Goal: Transaction & Acquisition: Purchase product/service

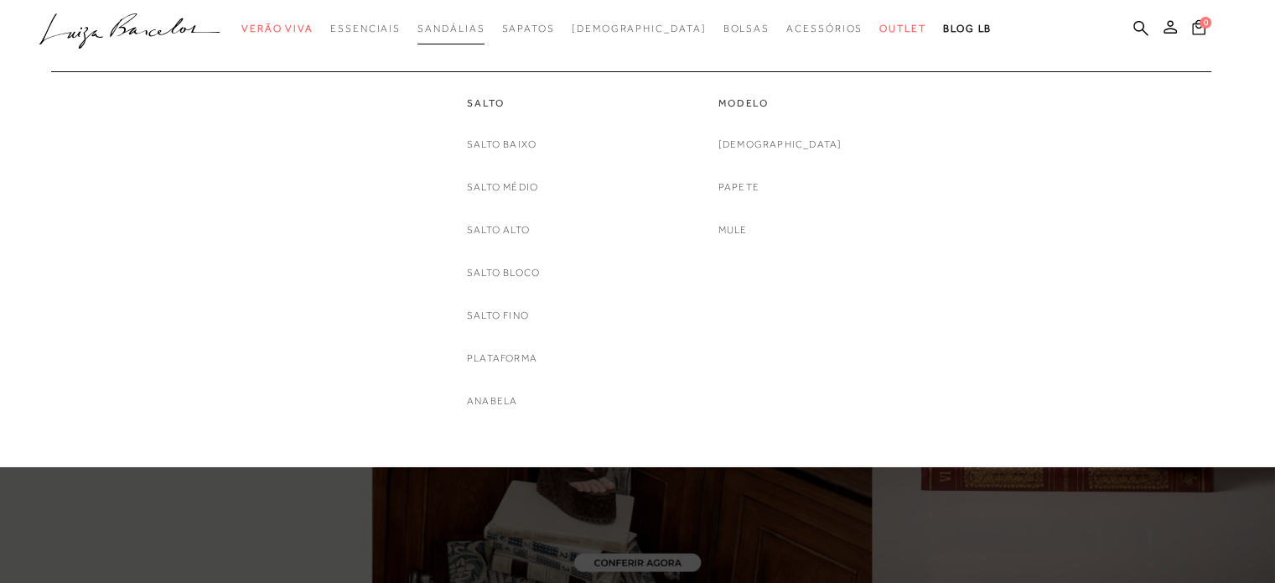
drag, startPoint x: 0, startPoint y: 0, endPoint x: 493, endPoint y: 29, distance: 493.8
click at [485, 29] on span "Sandálias" at bounding box center [450, 29] width 67 height 12
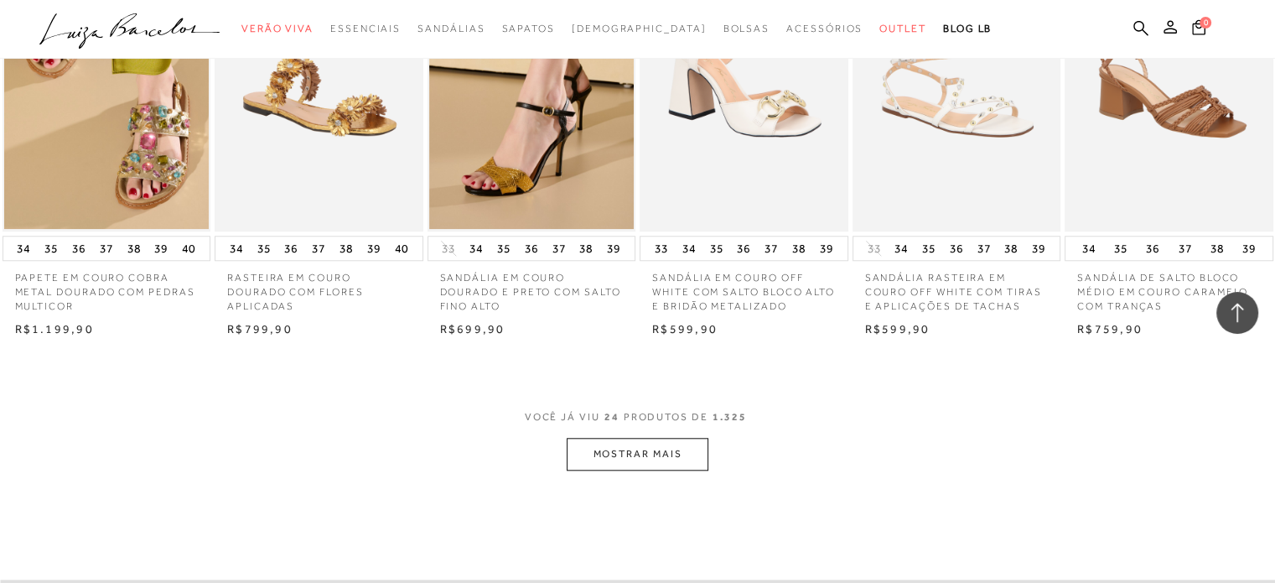
scroll to position [1482, 0]
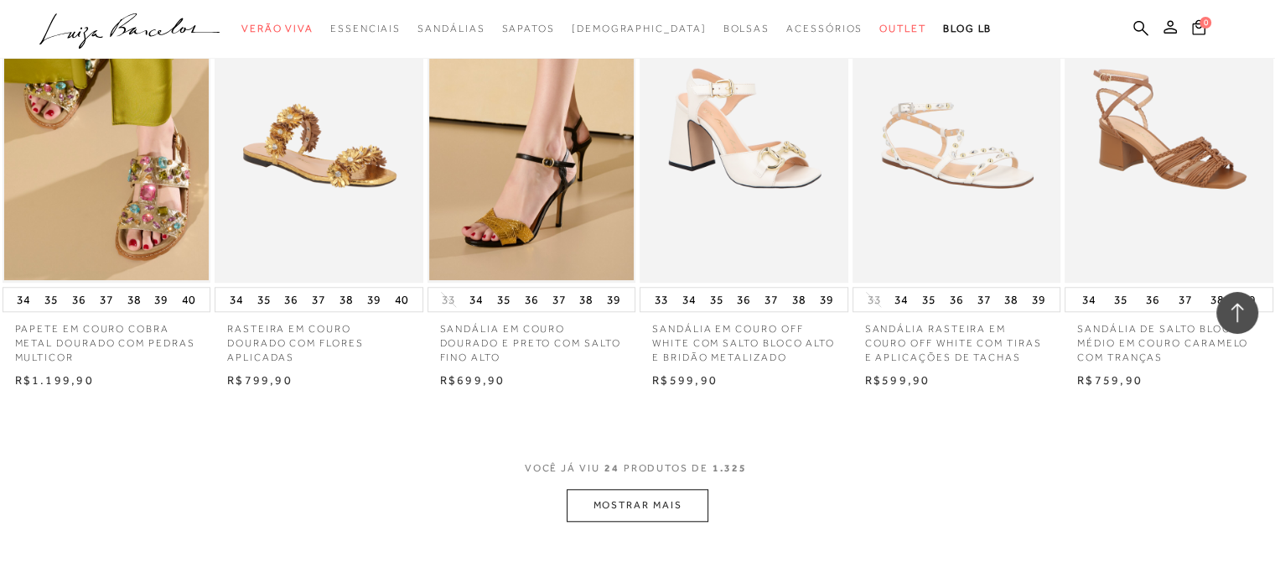
click at [635, 492] on button "MOSTRAR MAIS" at bounding box center [637, 505] width 141 height 33
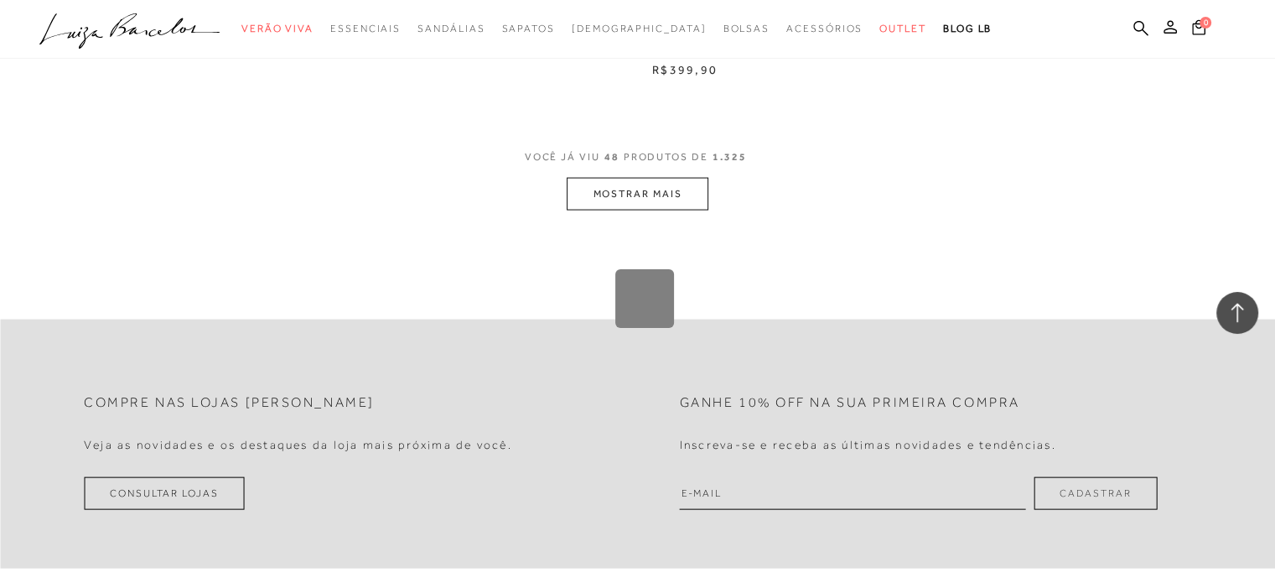
click at [657, 194] on div "Loading..." at bounding box center [637, 291] width 1275 height 583
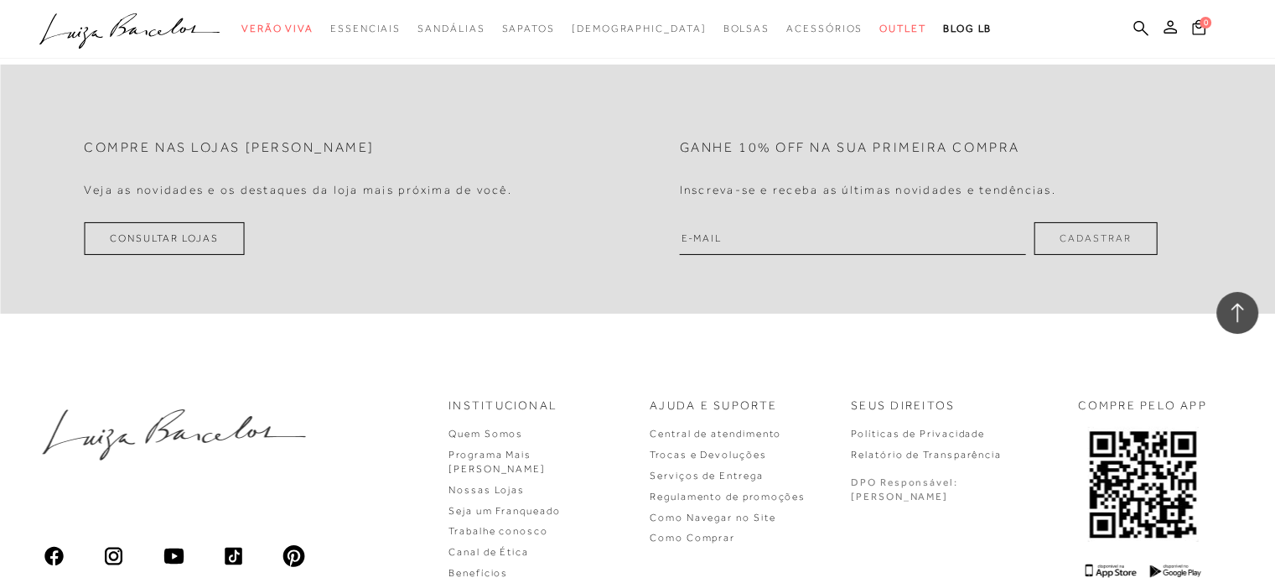
scroll to position [5003, 0]
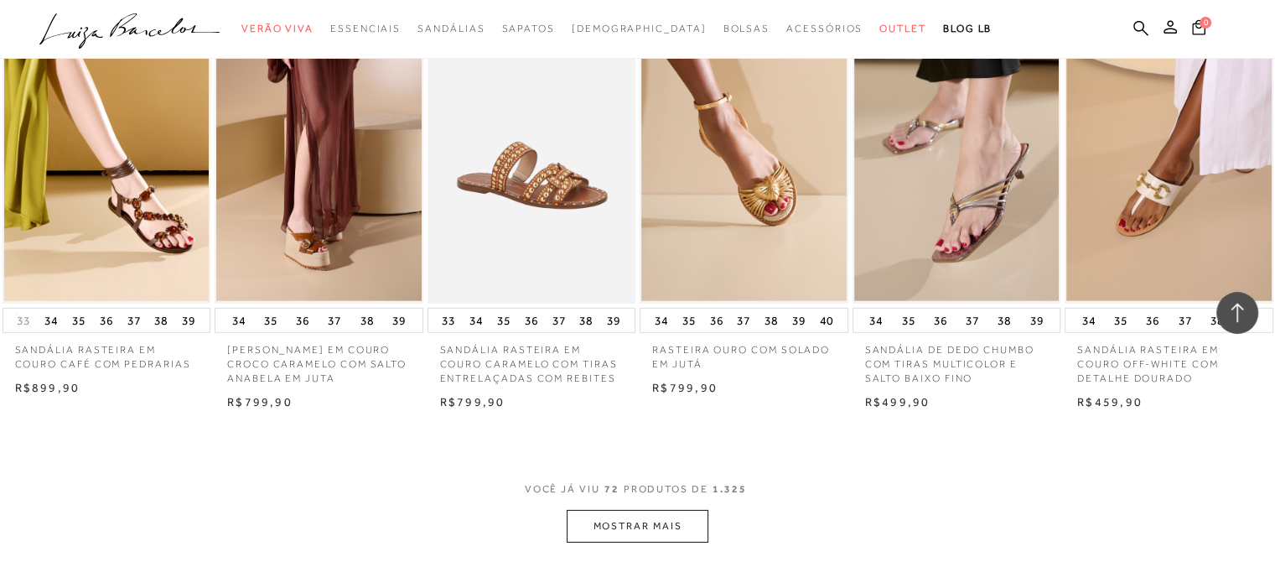
click at [653, 522] on button "MOSTRAR MAIS" at bounding box center [637, 526] width 141 height 33
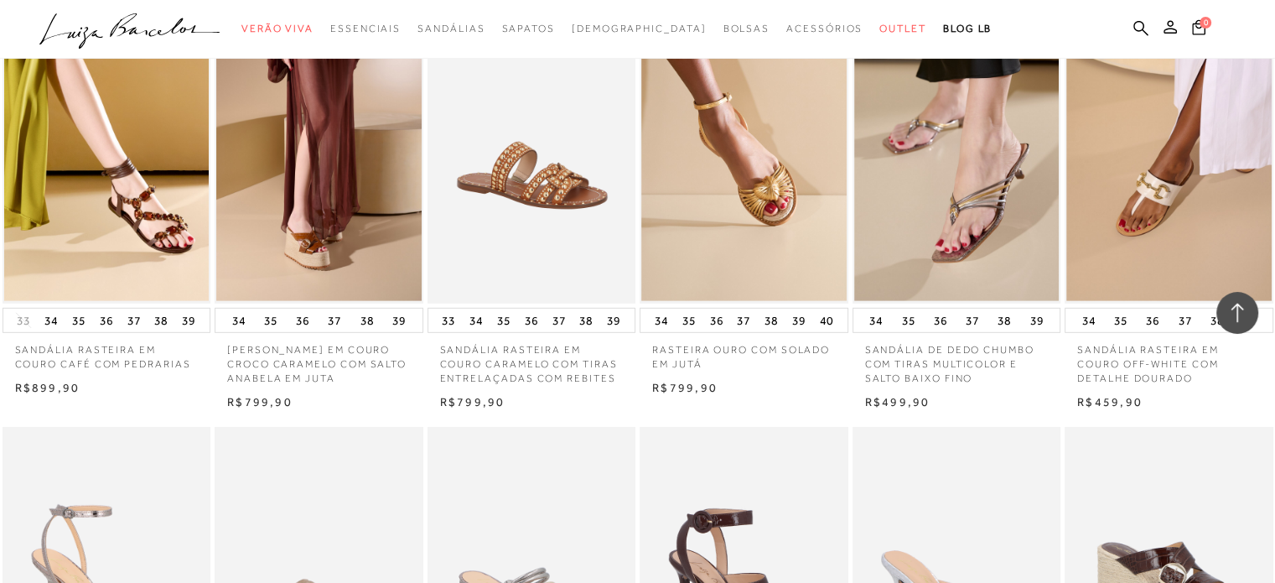
scroll to position [7015, 0]
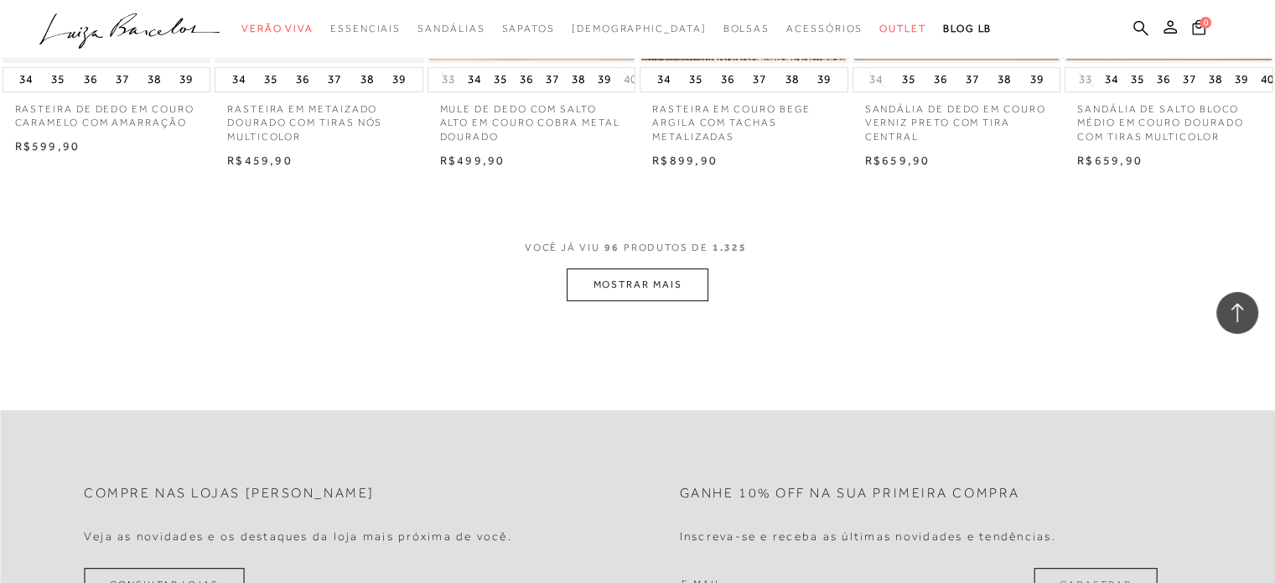
click at [658, 277] on button "MOSTRAR MAIS" at bounding box center [637, 284] width 141 height 33
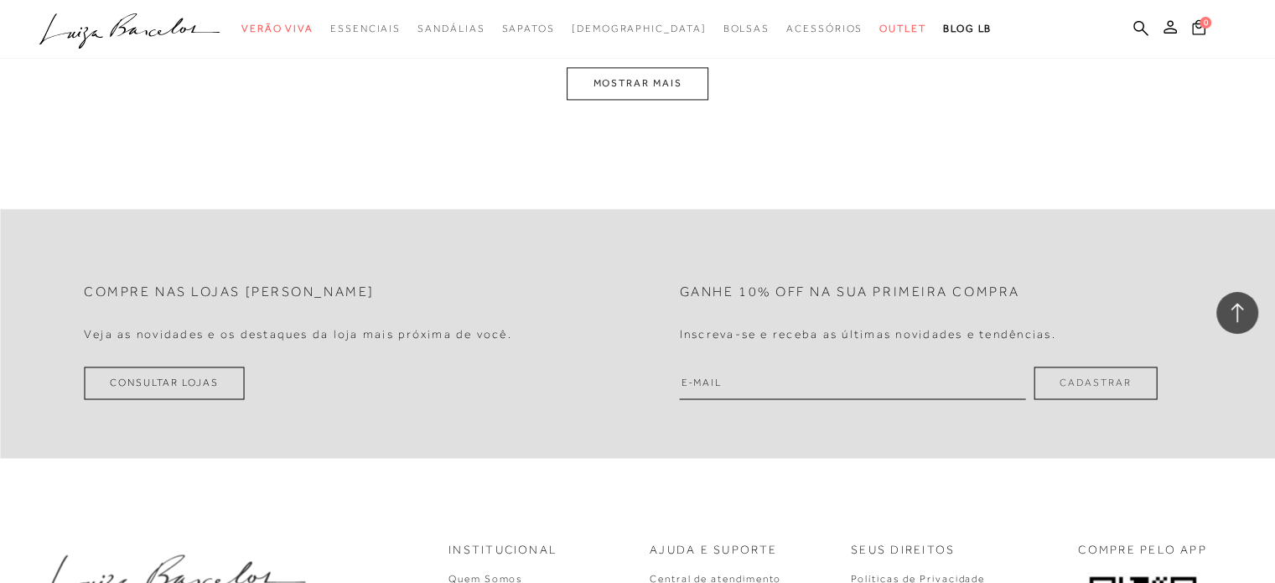
scroll to position [8859, 0]
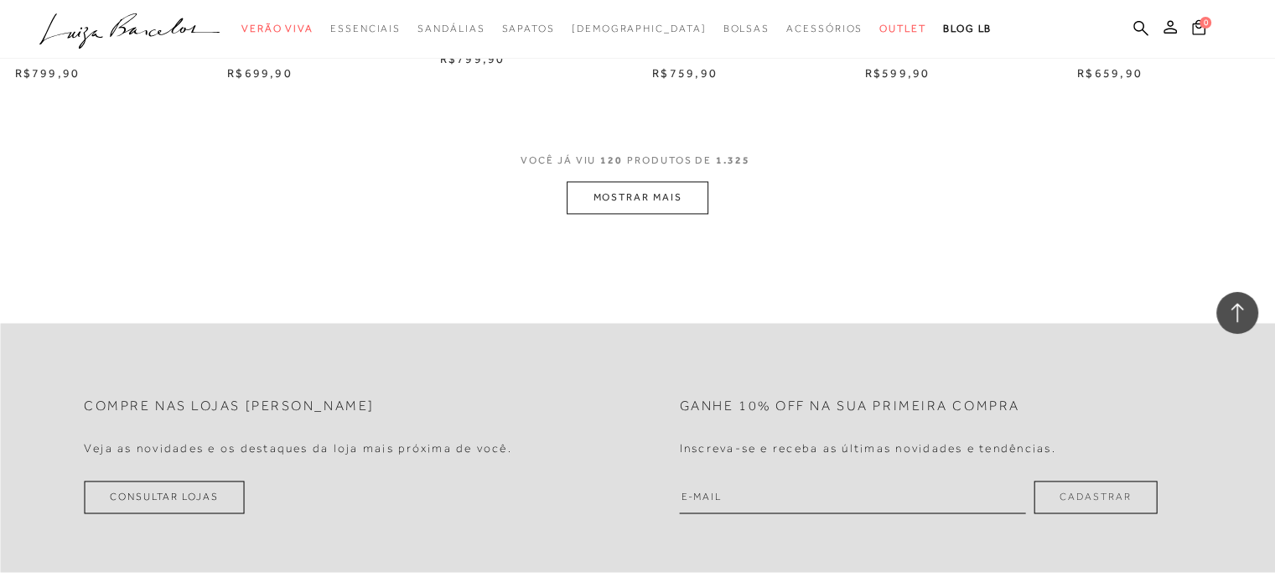
click at [669, 214] on button "MOSTRAR MAIS" at bounding box center [637, 197] width 141 height 33
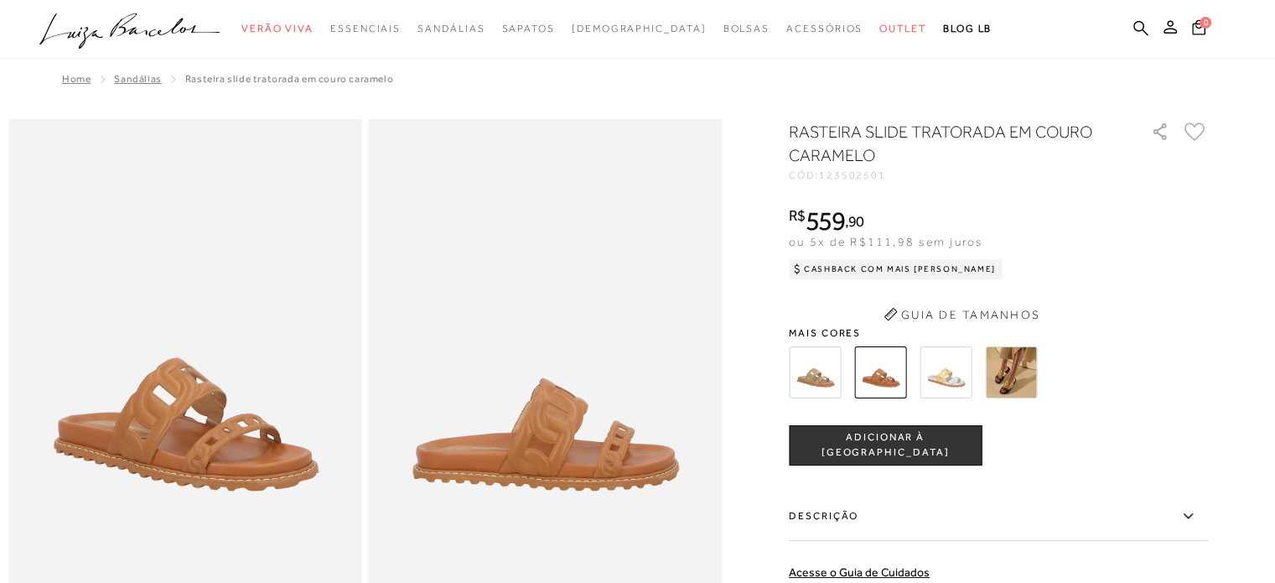
scroll to position [2562, 0]
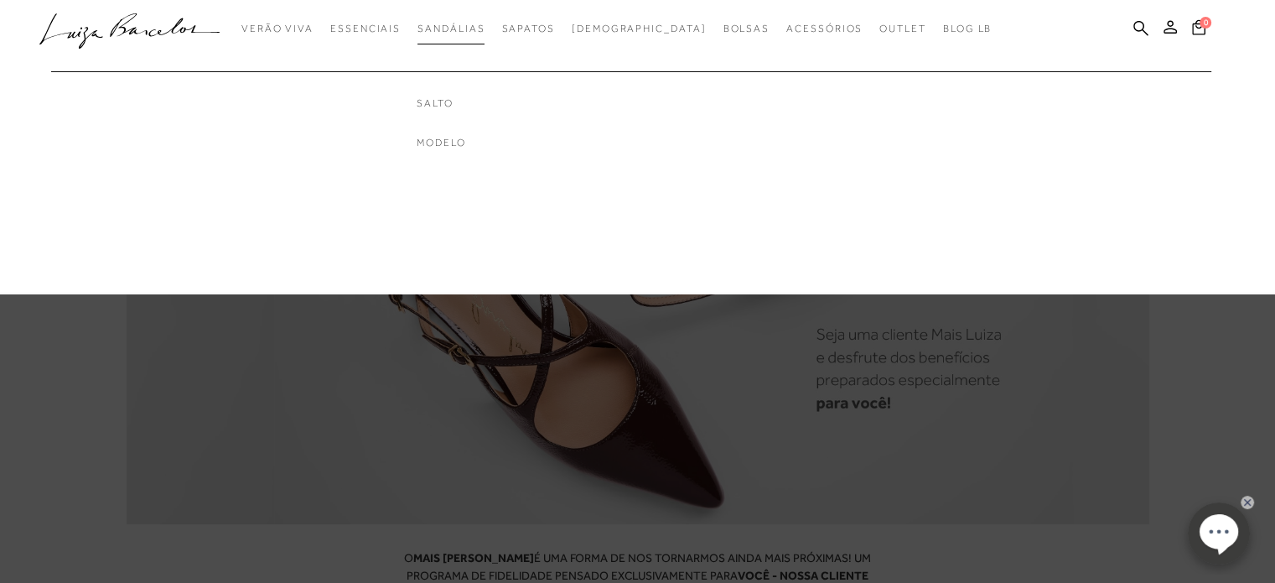
click at [462, 29] on span "Sandálias" at bounding box center [450, 29] width 67 height 12
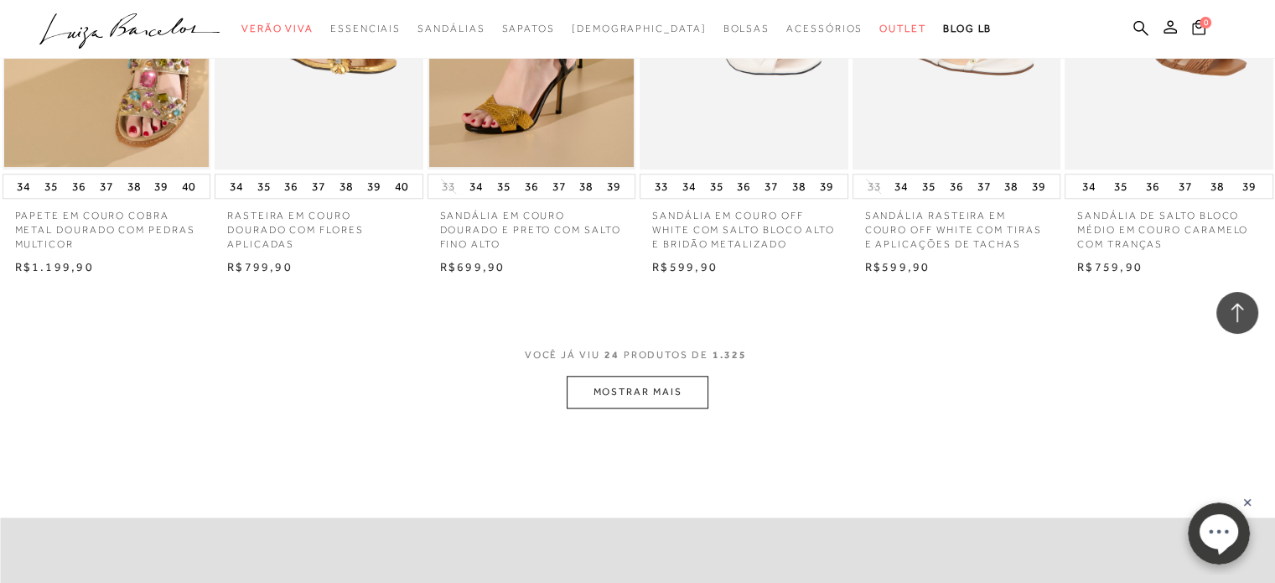
scroll to position [1566, 0]
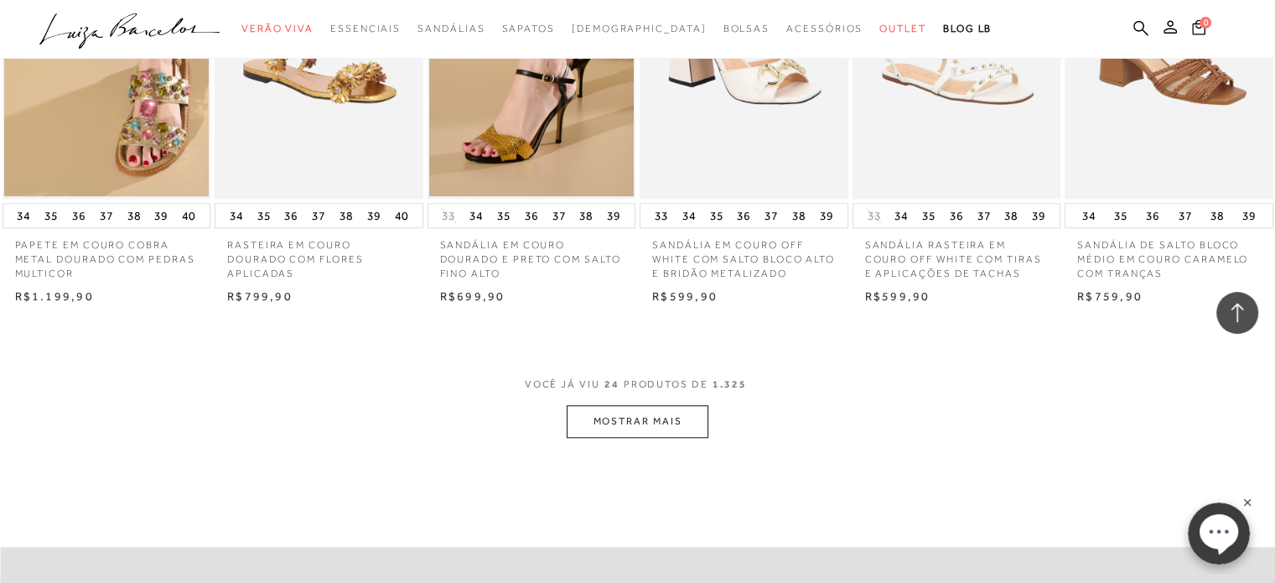
click at [674, 424] on button "MOSTRAR MAIS" at bounding box center [637, 421] width 141 height 33
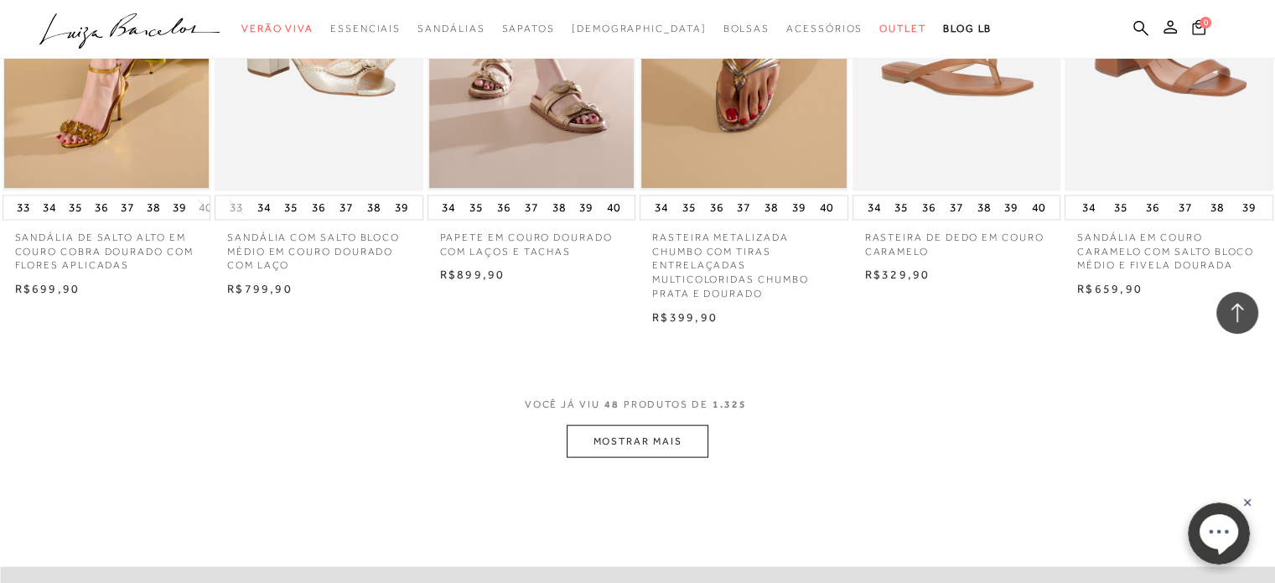
scroll to position [3326, 0]
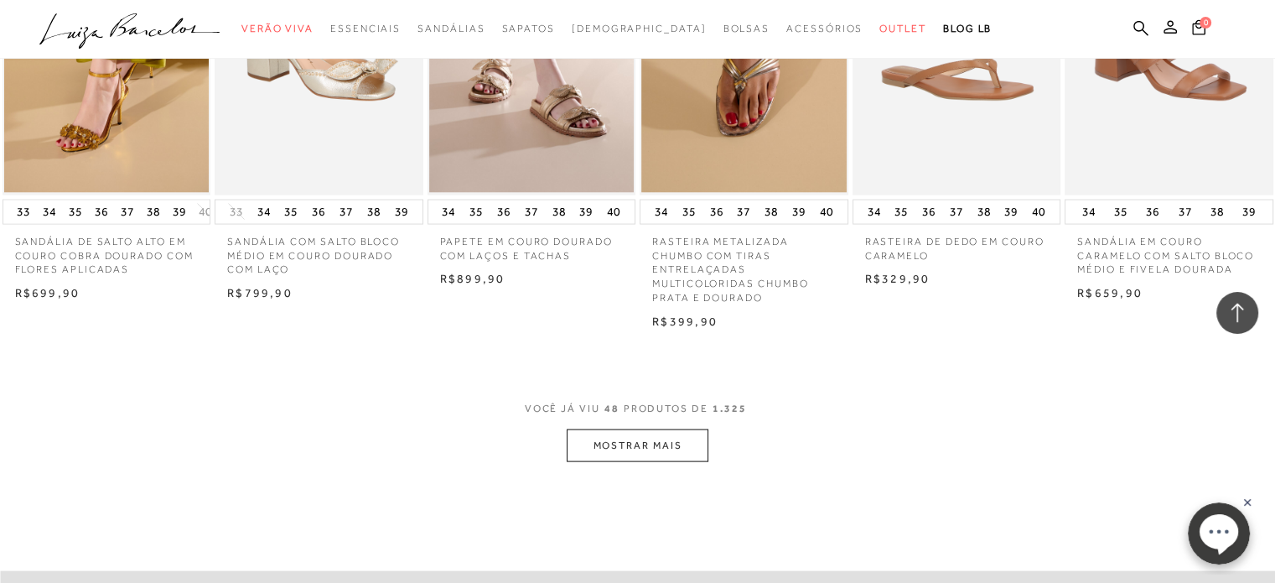
click at [654, 446] on button "MOSTRAR MAIS" at bounding box center [637, 445] width 141 height 33
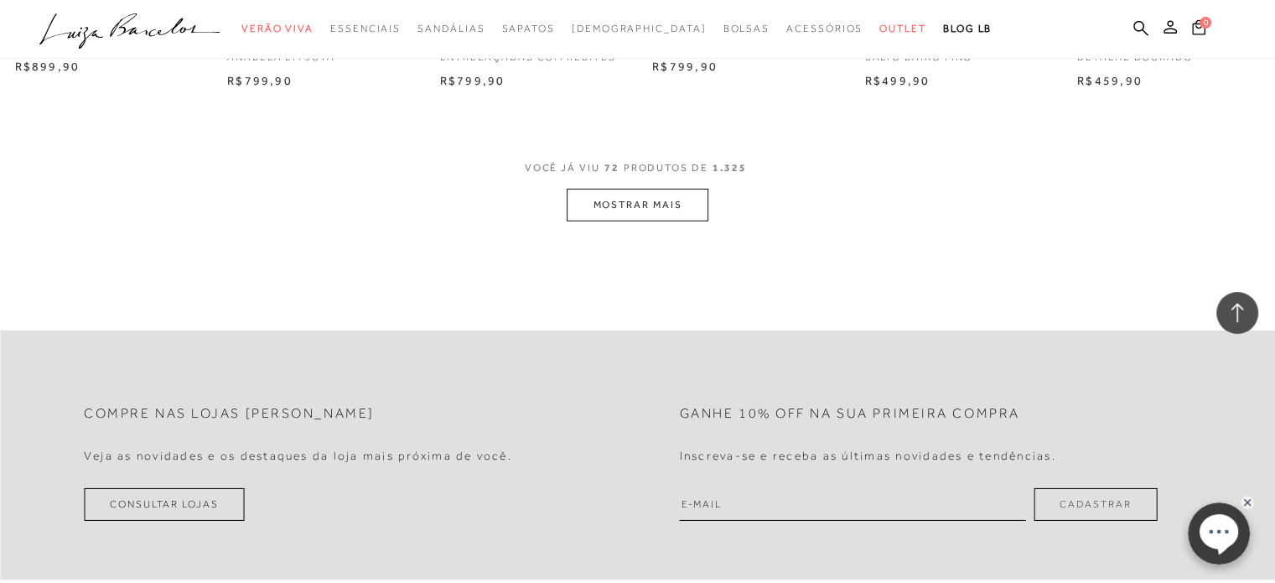
scroll to position [5087, 0]
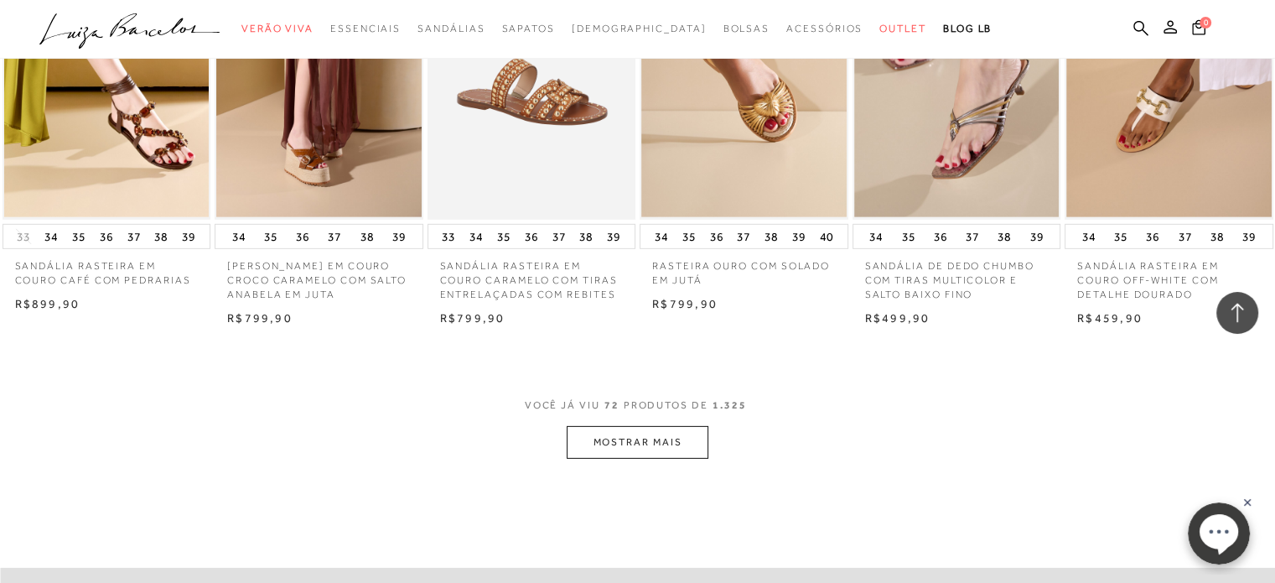
click at [675, 443] on button "MOSTRAR MAIS" at bounding box center [637, 442] width 141 height 33
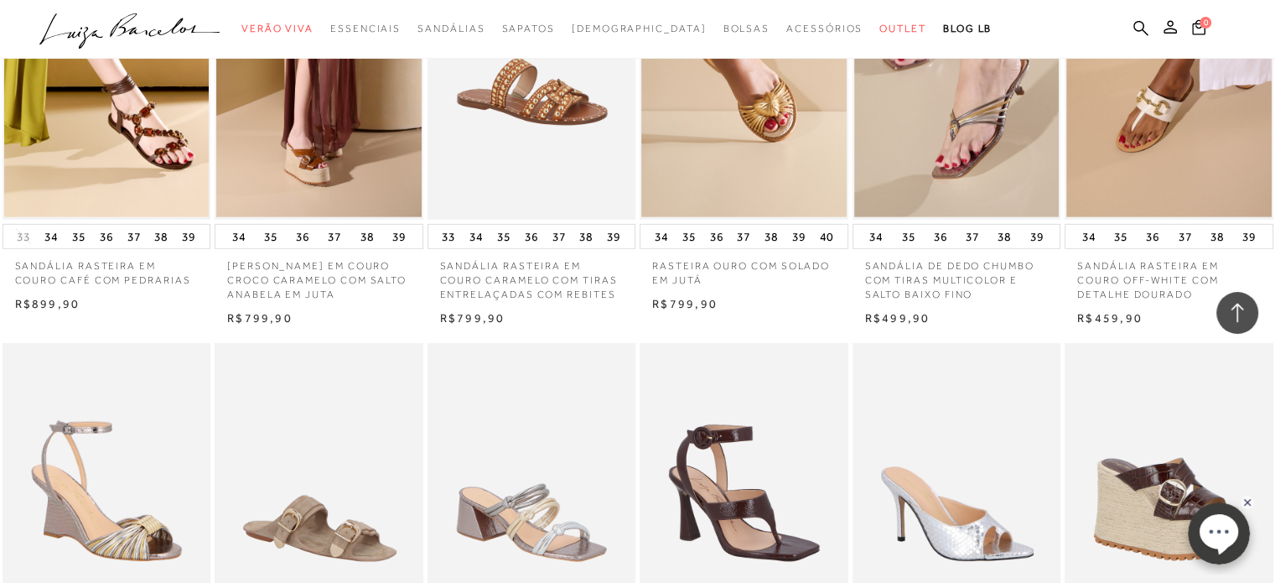
scroll to position [6847, 0]
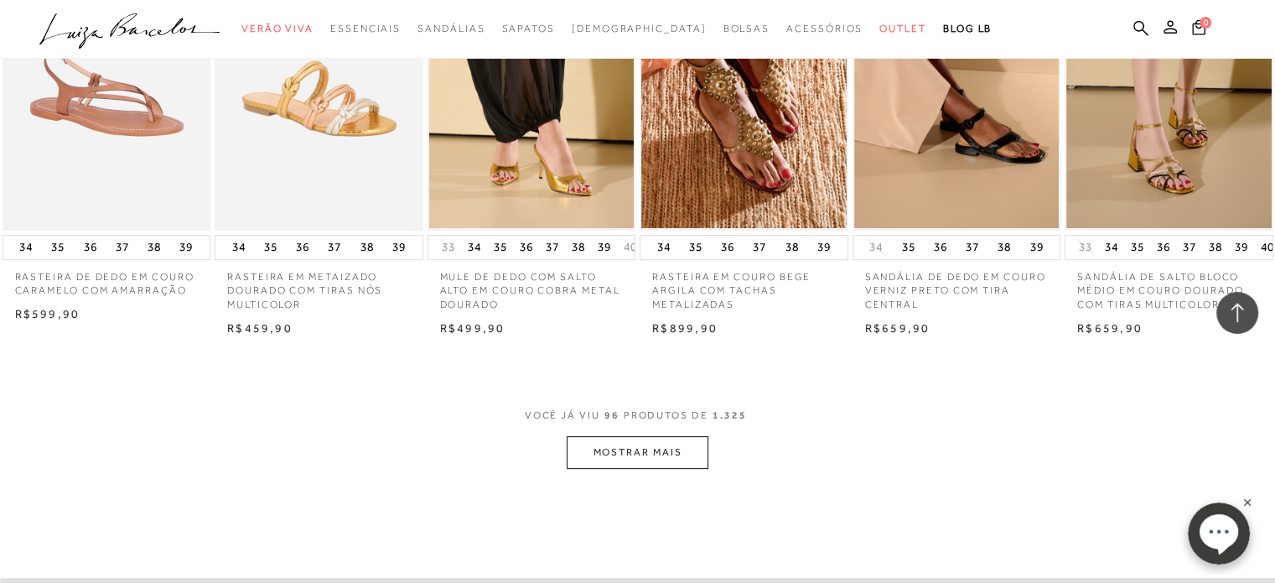
click at [654, 445] on button "MOSTRAR MAIS" at bounding box center [637, 452] width 141 height 33
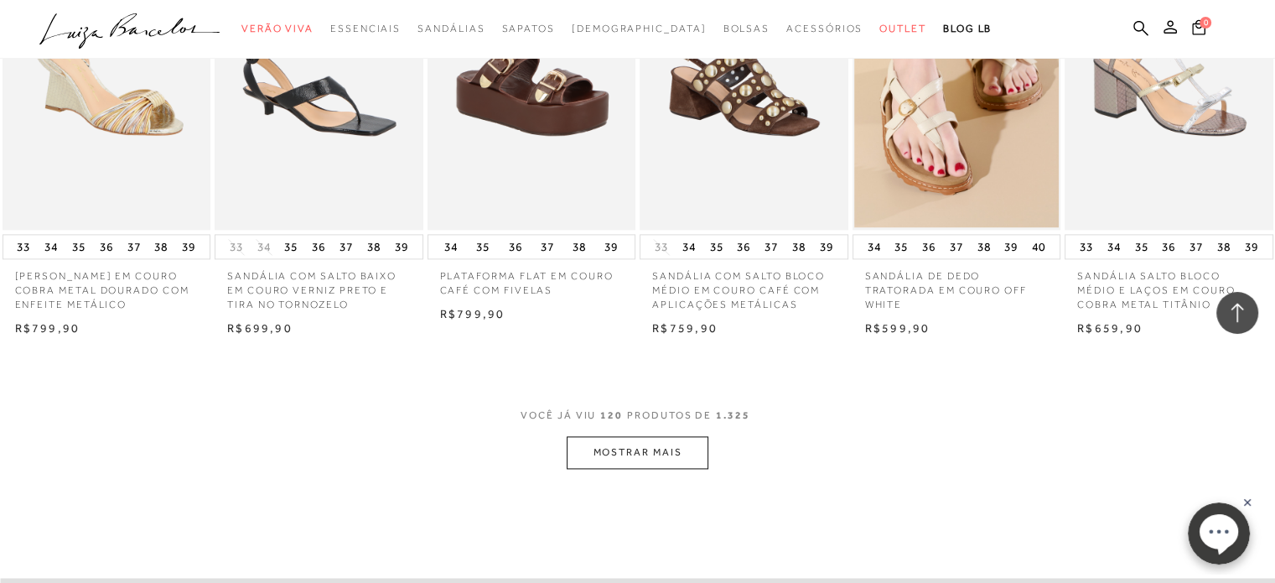
scroll to position [8607, 0]
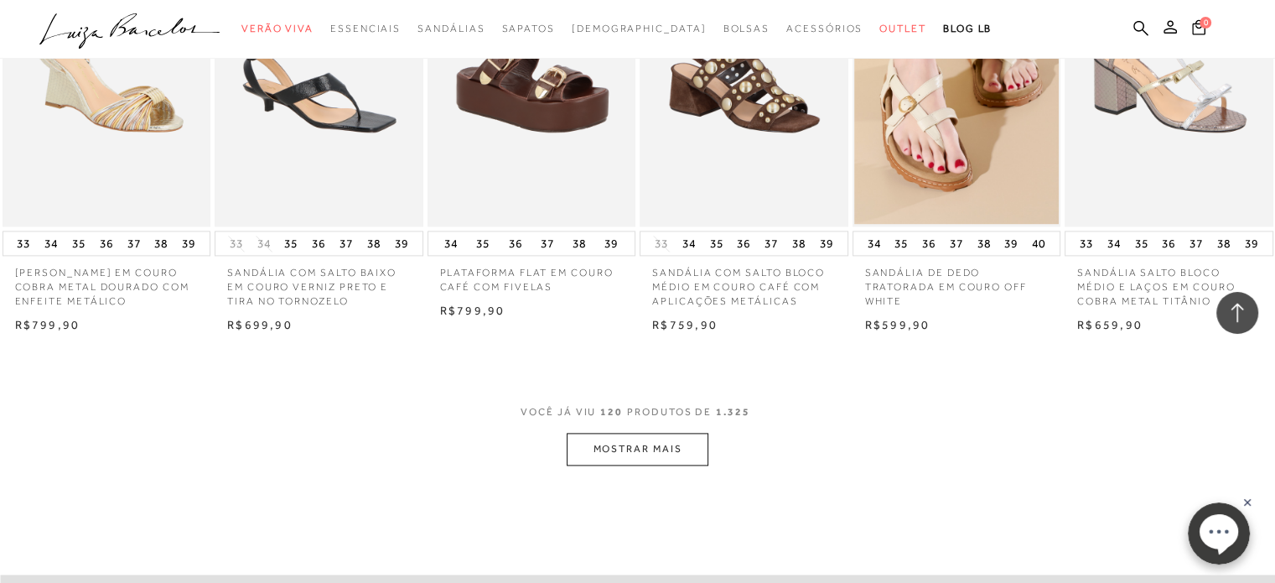
click at [687, 465] on button "MOSTRAR MAIS" at bounding box center [637, 449] width 141 height 33
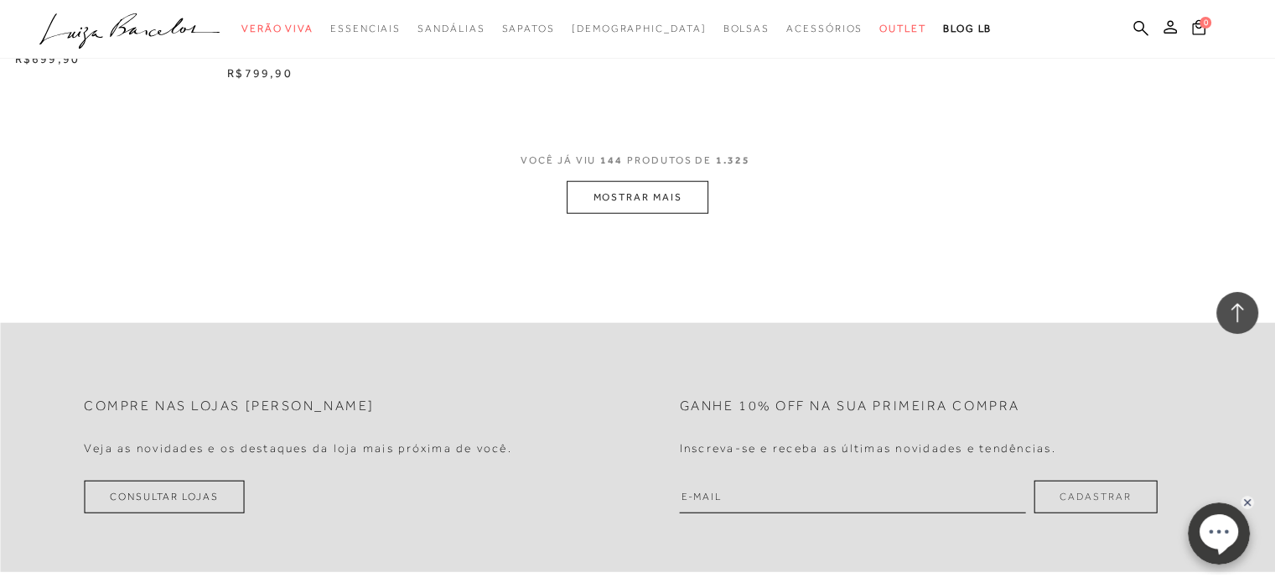
scroll to position [10619, 0]
click at [647, 203] on button "MOSTRAR MAIS" at bounding box center [637, 194] width 141 height 33
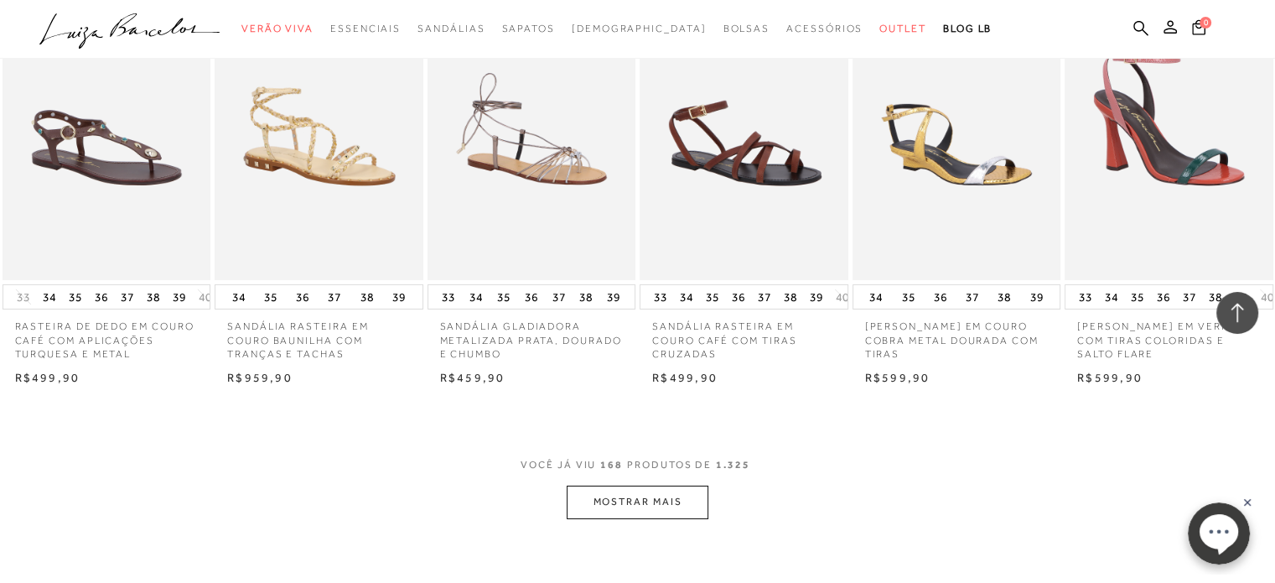
scroll to position [12212, 0]
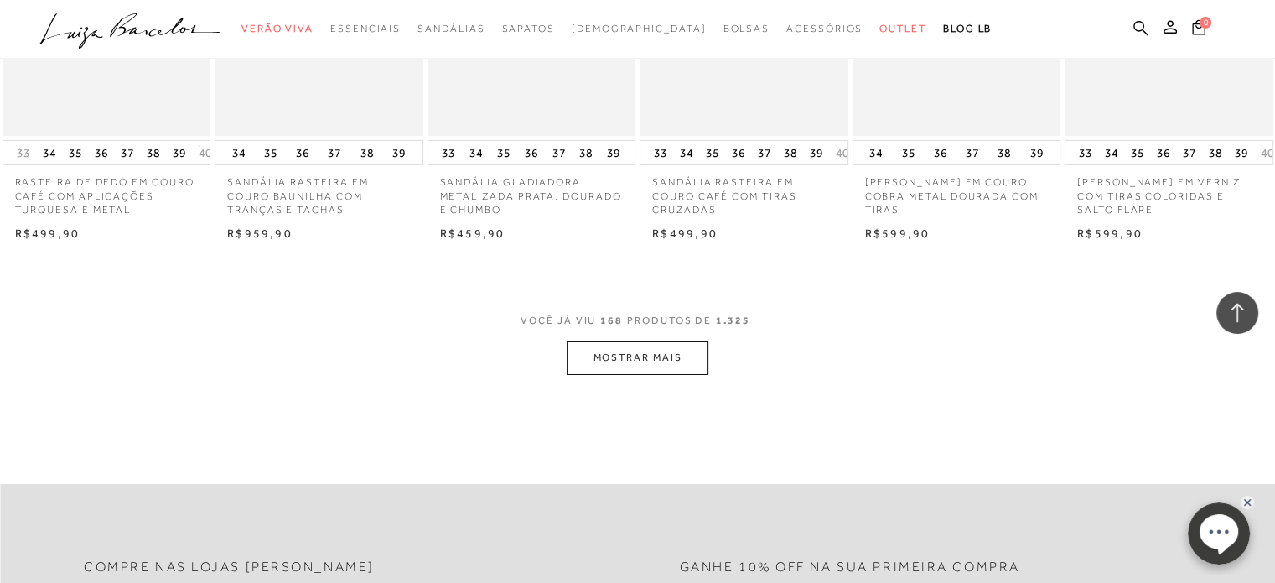
click at [672, 374] on button "MOSTRAR MAIS" at bounding box center [637, 357] width 141 height 33
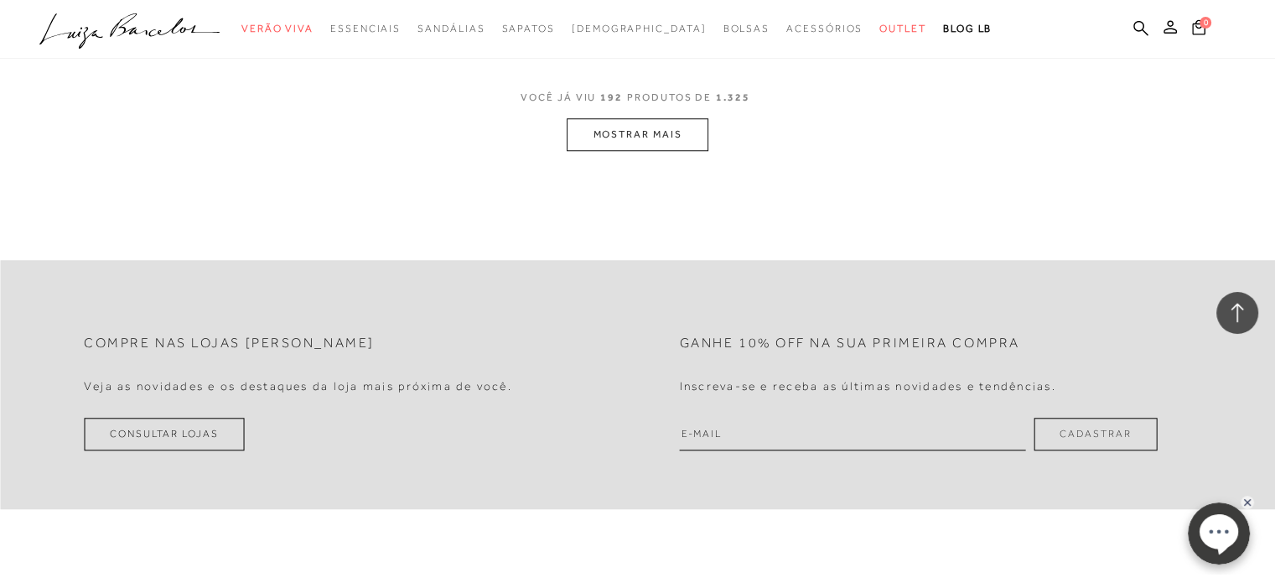
scroll to position [14224, 0]
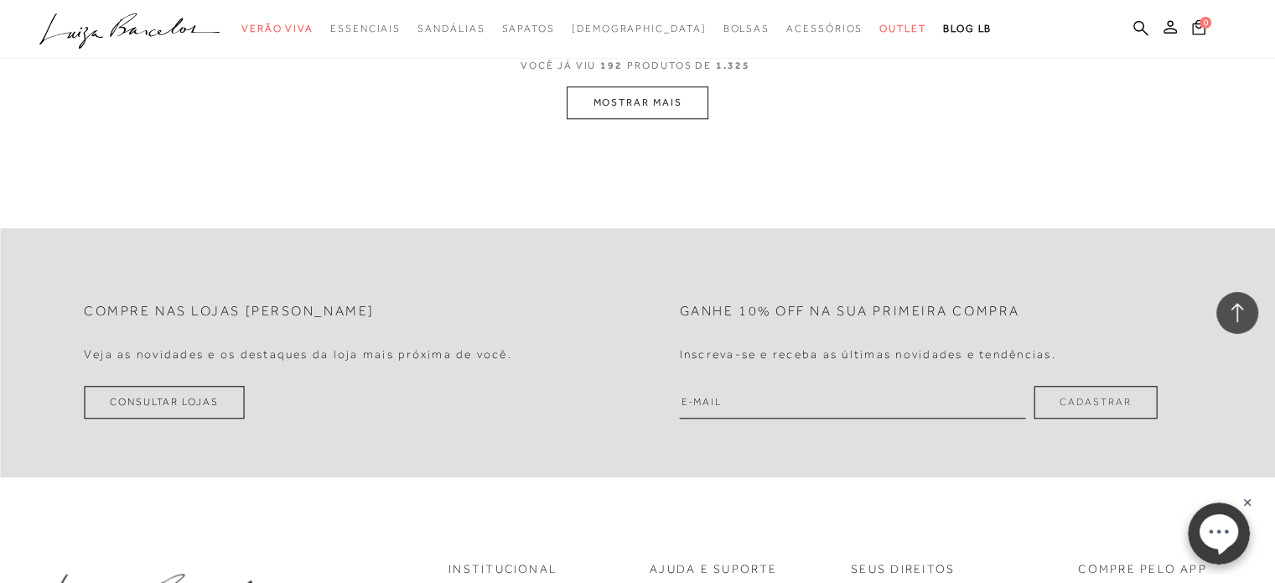
click at [686, 119] on button "MOSTRAR MAIS" at bounding box center [637, 102] width 141 height 33
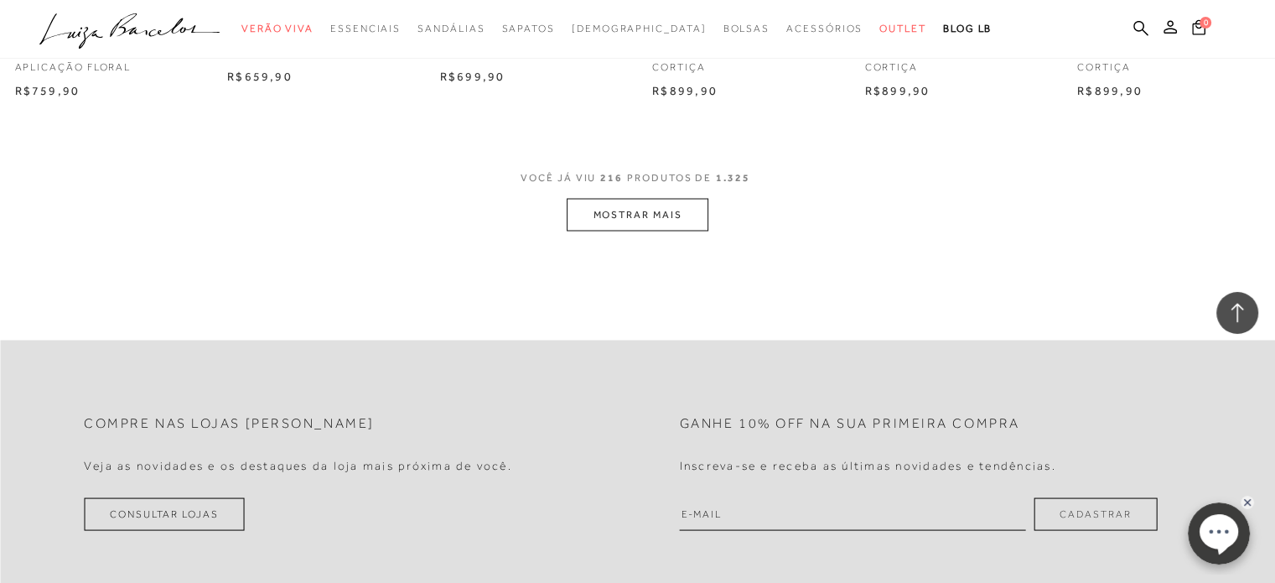
scroll to position [15984, 0]
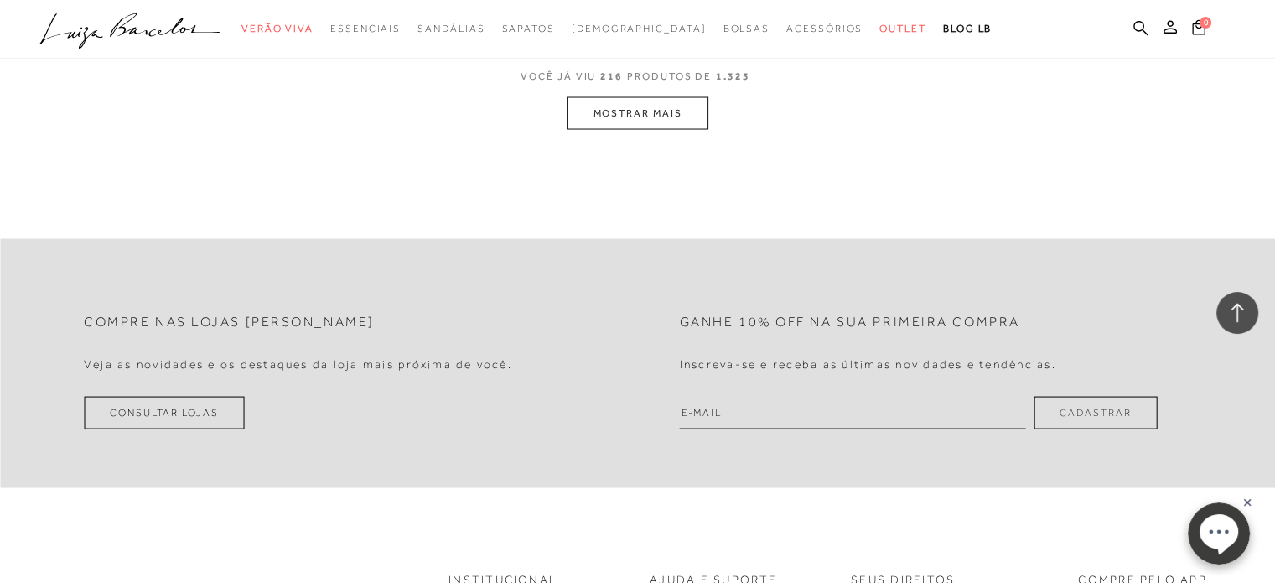
click at [655, 130] on button "MOSTRAR MAIS" at bounding box center [637, 113] width 141 height 33
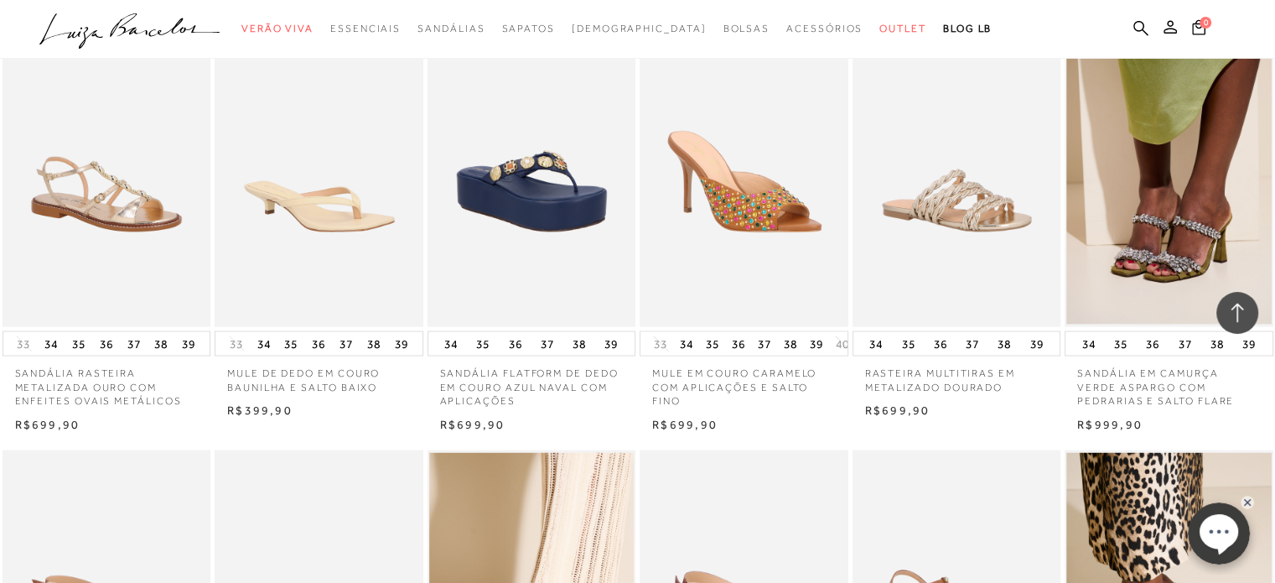
scroll to position [17577, 0]
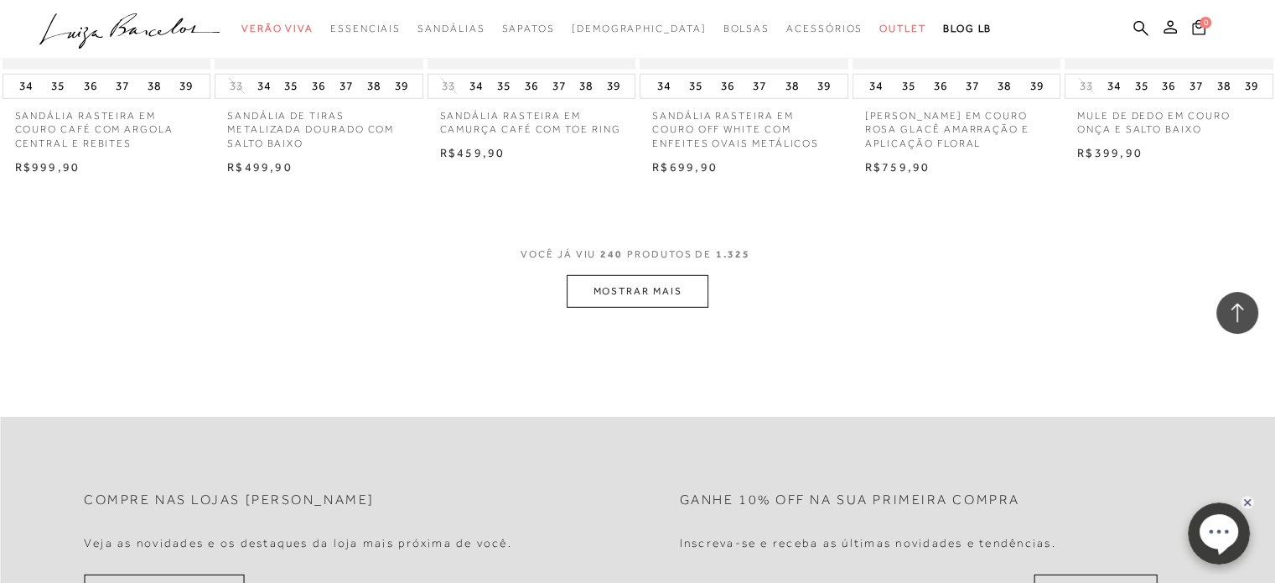
click at [672, 308] on button "MOSTRAR MAIS" at bounding box center [637, 291] width 141 height 33
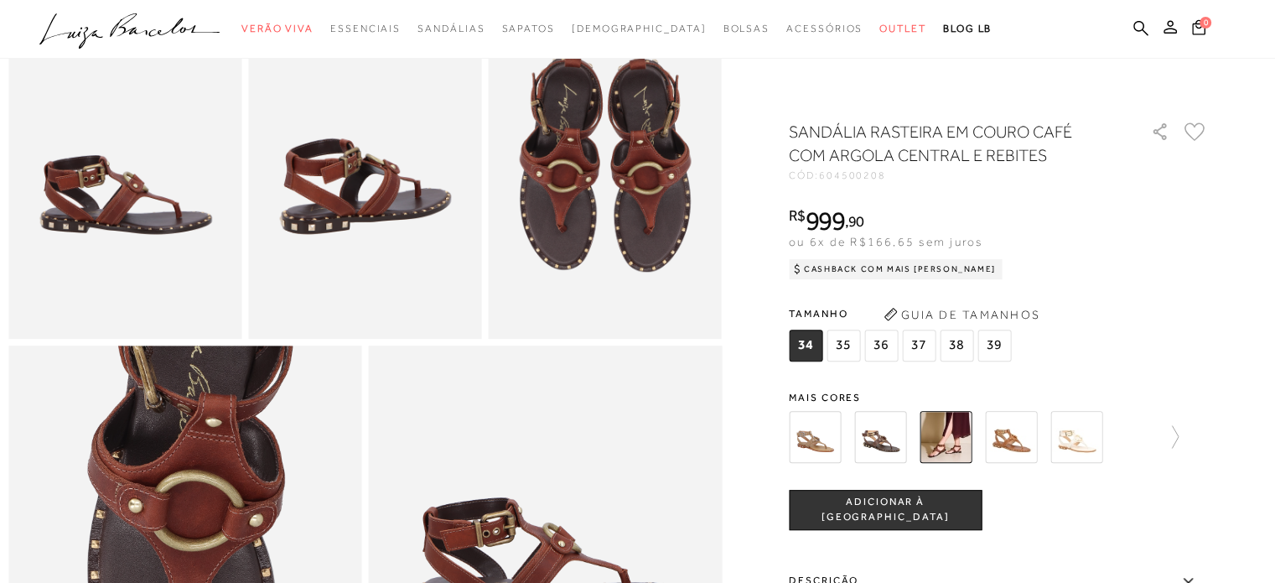
scroll to position [419, 0]
